Goal: Answer question/provide support

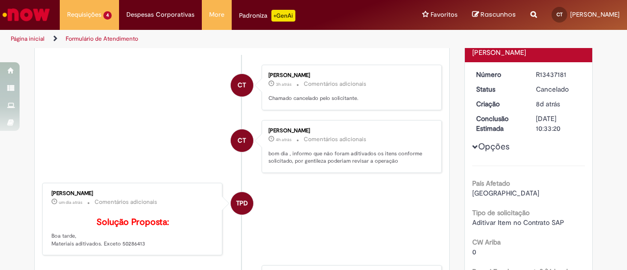
scroll to position [32, 0]
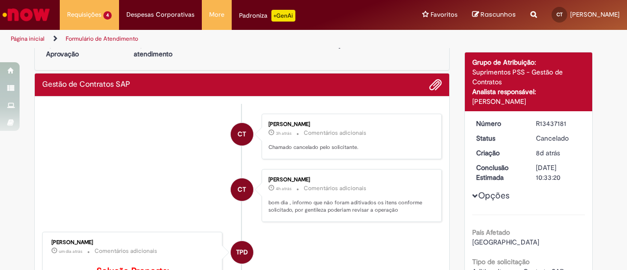
drag, startPoint x: 533, startPoint y: 121, endPoint x: 570, endPoint y: 125, distance: 36.9
click at [565, 120] on div "R13437181" at bounding box center [559, 124] width 46 height 10
copy div "R13437181"
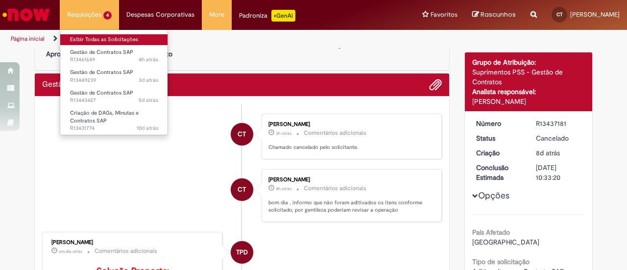
click at [101, 35] on link "Exibir Todas as Solicitações" at bounding box center [114, 39] width 108 height 11
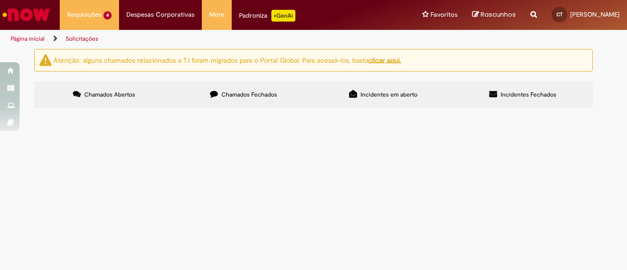
scroll to position [55, 0]
click at [0, 0] on td at bounding box center [0, 0] width 0 height 0
click at [0, 0] on span "Criação de DAGs, Minutas e Contratos SAP" at bounding box center [0, 0] width 0 height 0
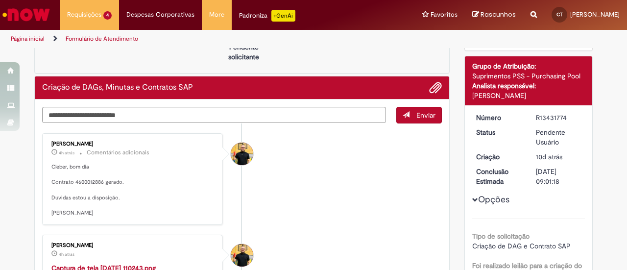
scroll to position [98, 0]
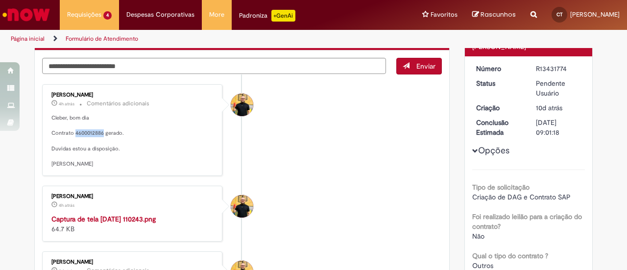
drag, startPoint x: 70, startPoint y: 131, endPoint x: 99, endPoint y: 131, distance: 28.9
click at [99, 131] on p "Cleber, bom dia Contrato 4600012886 gerado. Duvidas estou a disposição. [PERSON…" at bounding box center [132, 141] width 163 height 54
copy p "4600012886"
drag, startPoint x: 532, startPoint y: 68, endPoint x: 576, endPoint y: 68, distance: 44.6
click at [567, 66] on div "R13431774" at bounding box center [559, 69] width 46 height 10
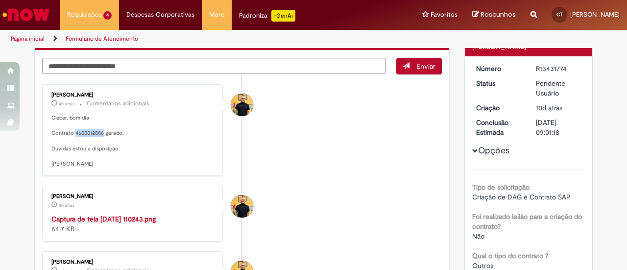
copy div "R13431774"
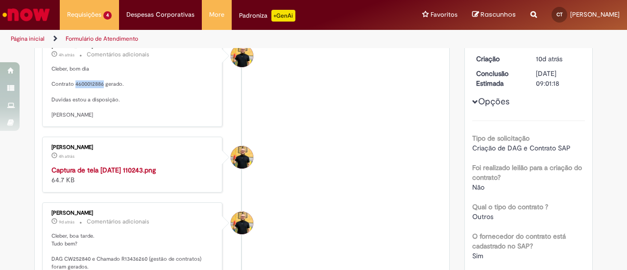
scroll to position [0, 0]
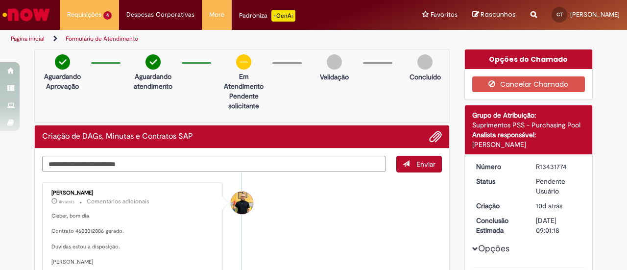
click at [212, 163] on textarea "Digite sua mensagem aqui..." at bounding box center [214, 164] width 344 height 16
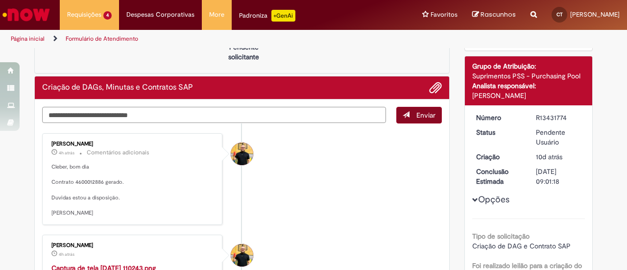
type textarea "**********"
click at [416, 111] on span "Enviar" at bounding box center [425, 115] width 19 height 9
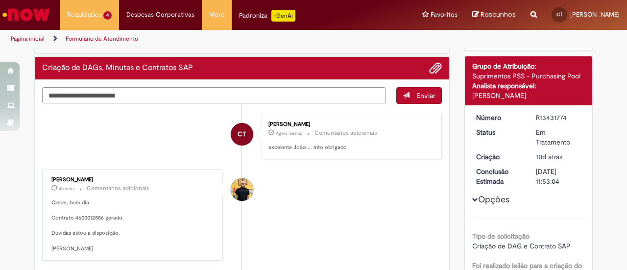
scroll to position [0, 0]
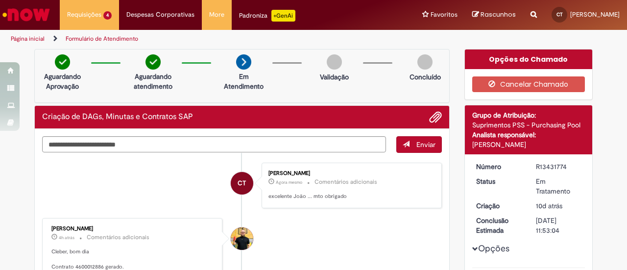
click at [332, 60] on img at bounding box center [334, 61] width 15 height 15
